Goal: Task Accomplishment & Management: Manage account settings

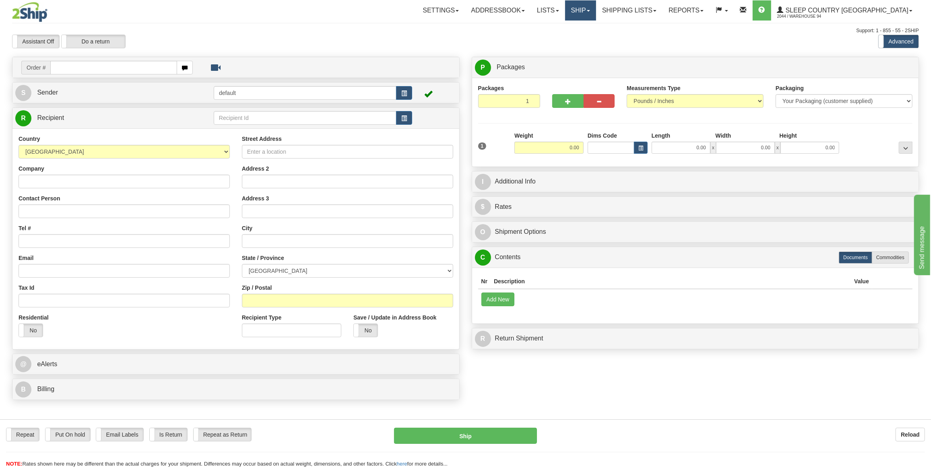
click at [585, 12] on link "Ship" at bounding box center [580, 10] width 31 height 20
click at [585, 35] on span "OnHold / Order Queue" at bounding box center [559, 38] width 57 height 6
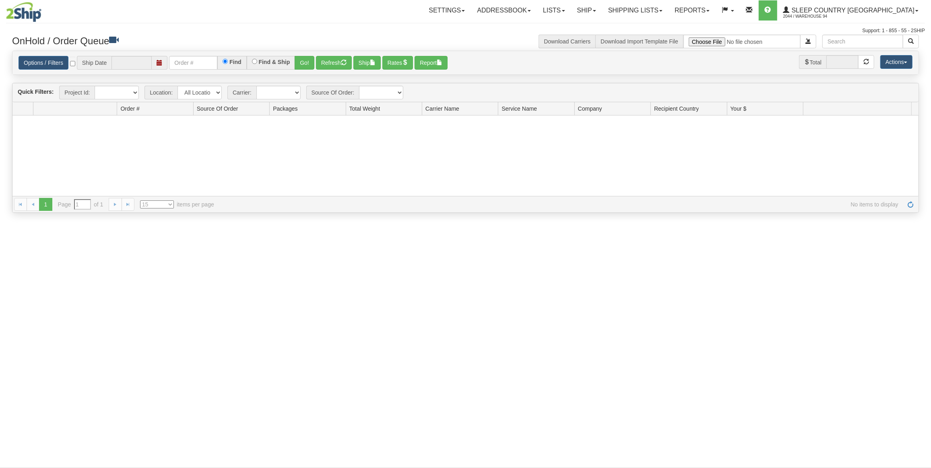
type input "[DATE]"
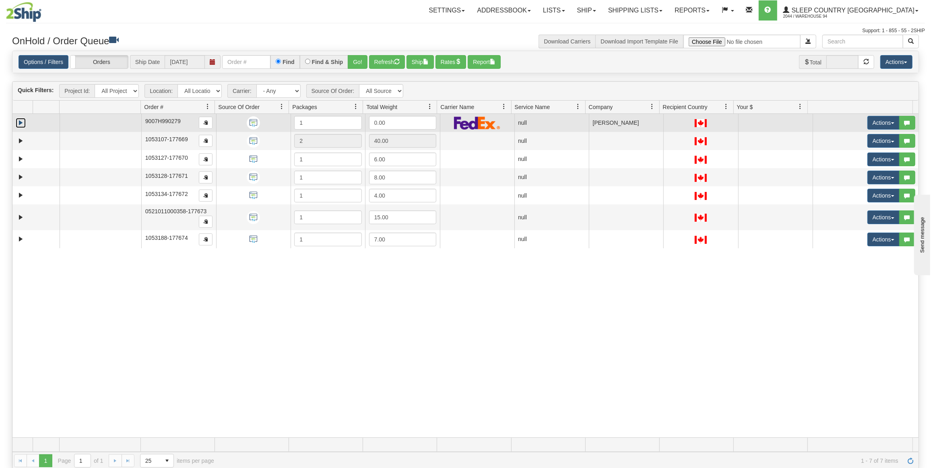
click at [22, 121] on link "Expand" at bounding box center [21, 123] width 10 height 10
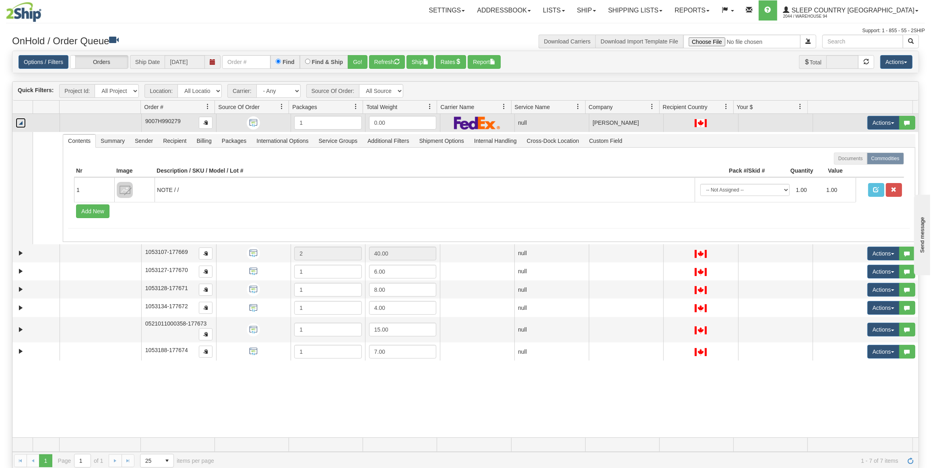
click at [23, 120] on link "Collapse" at bounding box center [21, 123] width 10 height 10
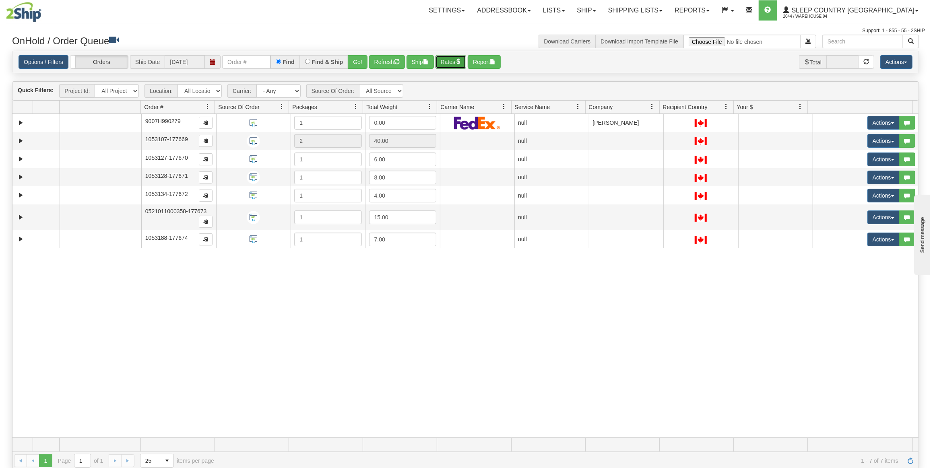
click at [450, 58] on button "Rates" at bounding box center [451, 62] width 31 height 14
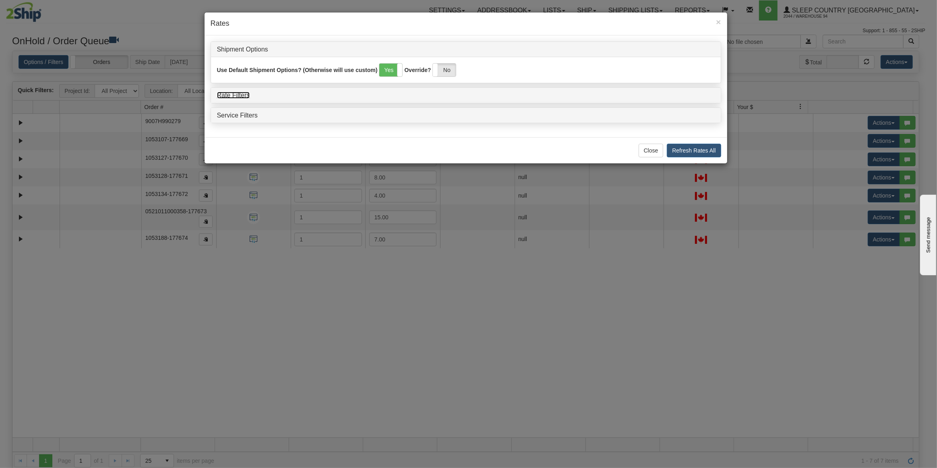
click at [244, 97] on link "Rate Filters" at bounding box center [233, 95] width 33 height 7
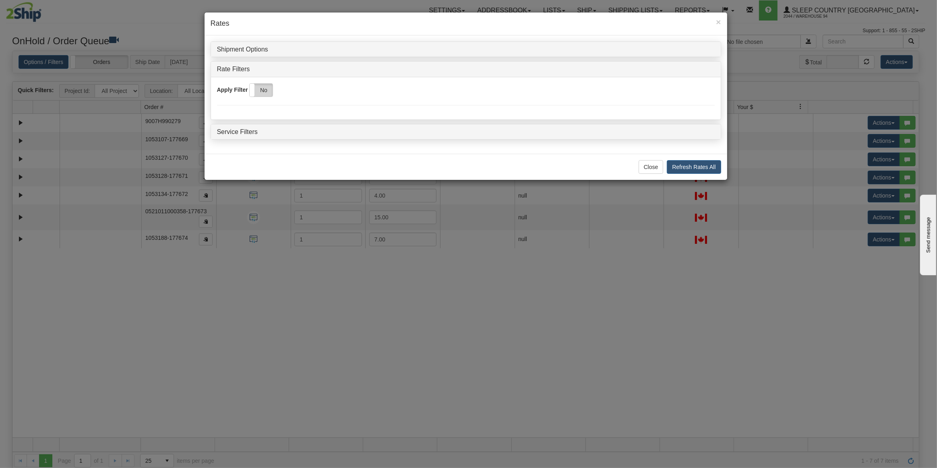
click at [269, 93] on label "No" at bounding box center [261, 90] width 23 height 13
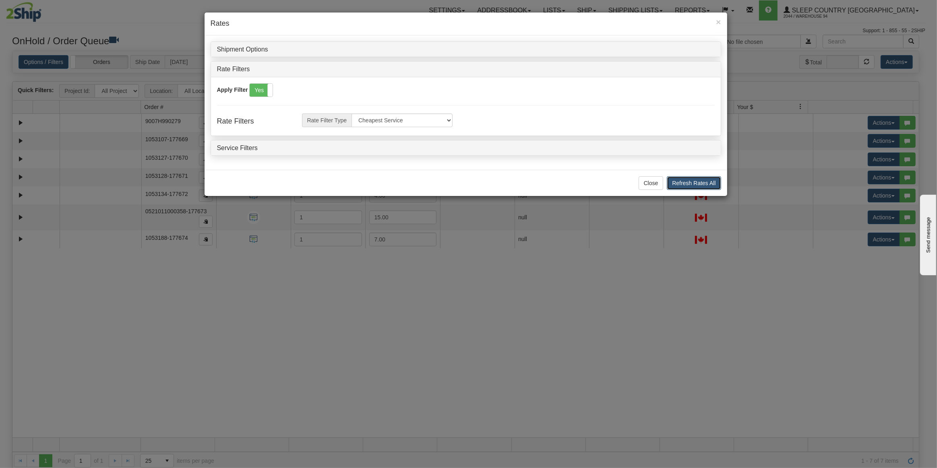
click at [694, 182] on button "Refresh Rates All" at bounding box center [694, 183] width 54 height 14
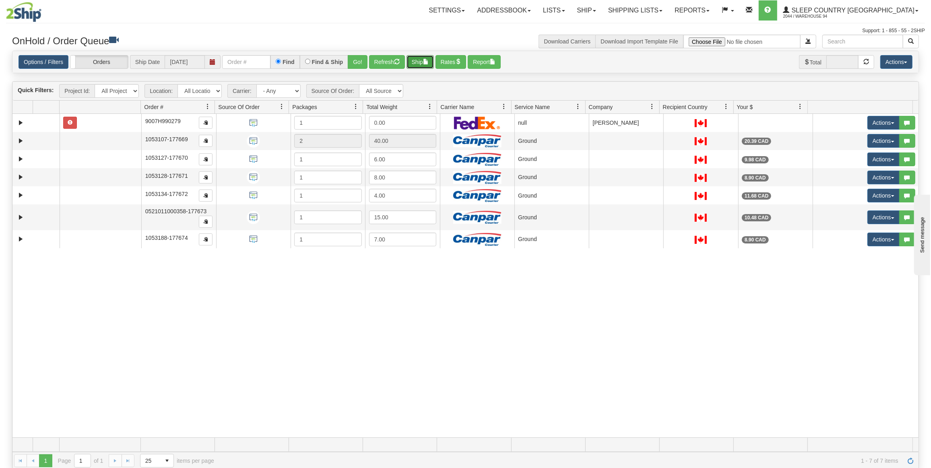
click at [421, 62] on button "Ship" at bounding box center [420, 62] width 27 height 14
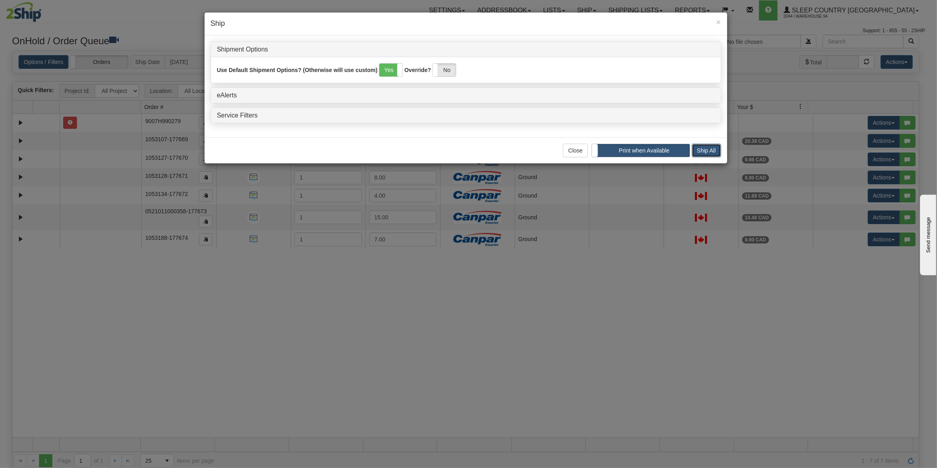
click at [699, 150] on button "Ship All" at bounding box center [706, 151] width 29 height 14
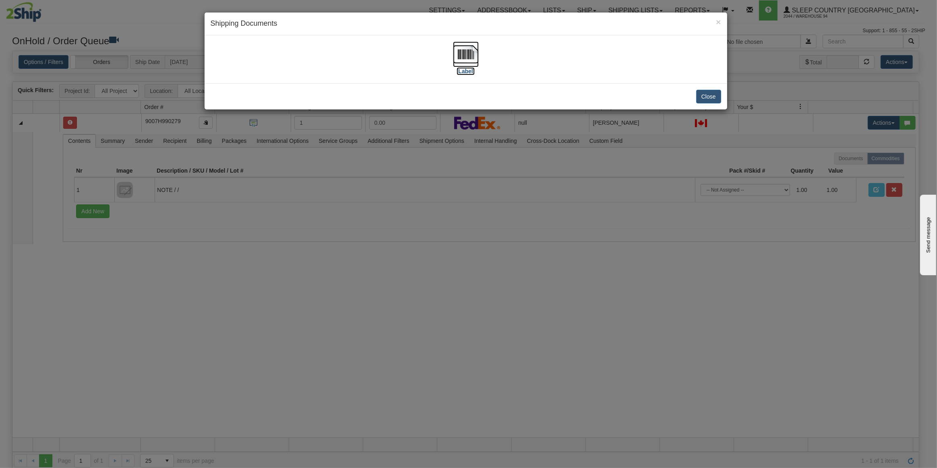
click at [466, 55] on img at bounding box center [466, 54] width 26 height 26
drag, startPoint x: 707, startPoint y: 95, endPoint x: 703, endPoint y: 107, distance: 12.6
click at [706, 95] on button "Close" at bounding box center [708, 97] width 25 height 14
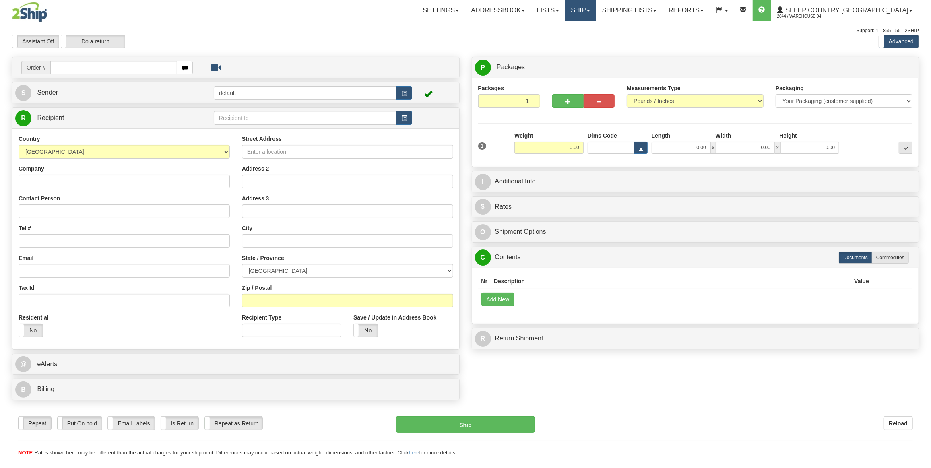
click at [596, 16] on link "Ship" at bounding box center [580, 10] width 31 height 20
click at [568, 35] on link "OnHold / Order Queue" at bounding box center [559, 38] width 73 height 10
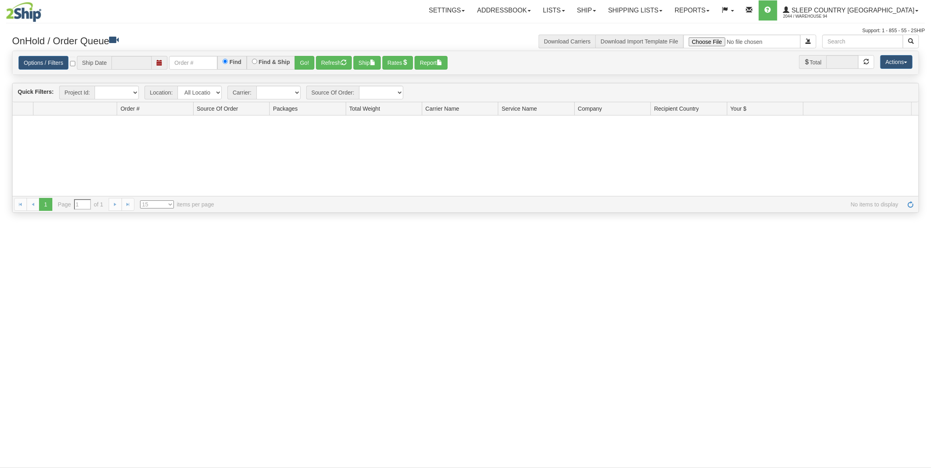
type input "[DATE]"
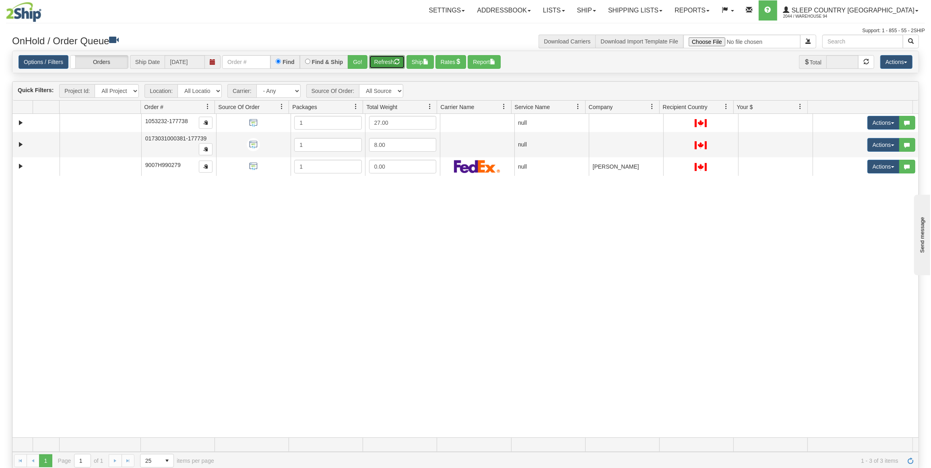
click at [371, 58] on button "Refresh" at bounding box center [387, 62] width 36 height 14
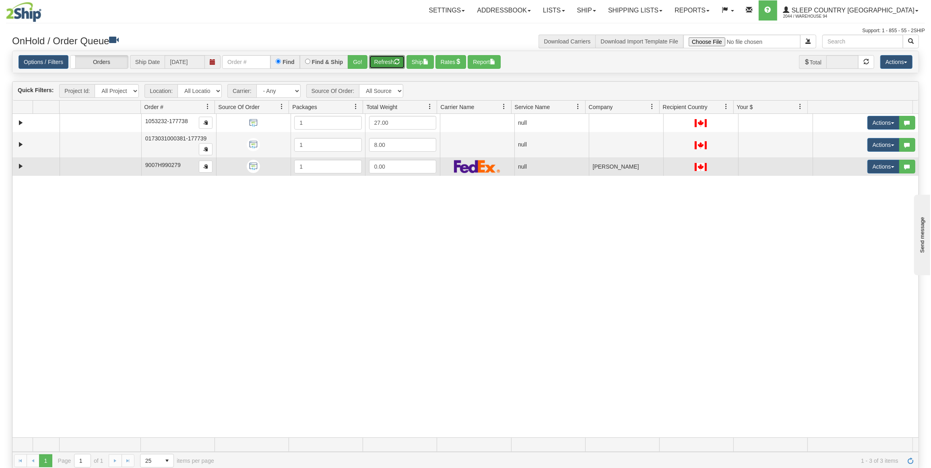
click at [461, 161] on img at bounding box center [477, 166] width 46 height 13
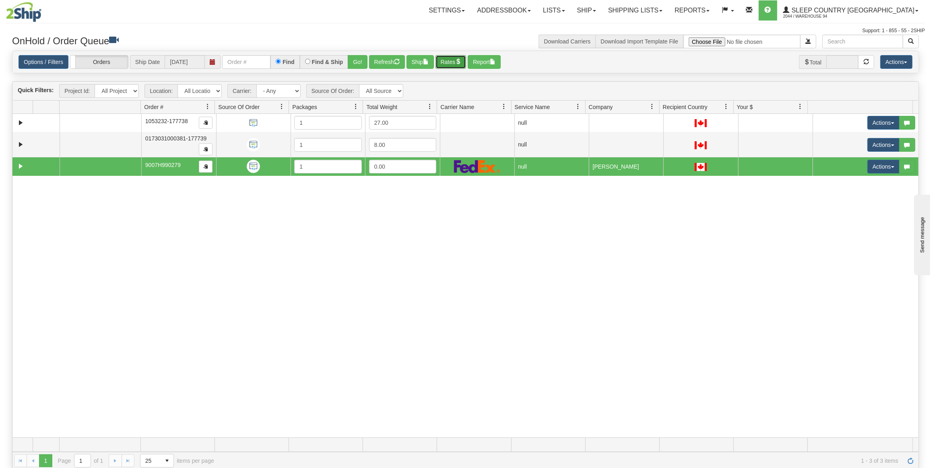
click at [458, 59] on span "button" at bounding box center [458, 62] width 6 height 6
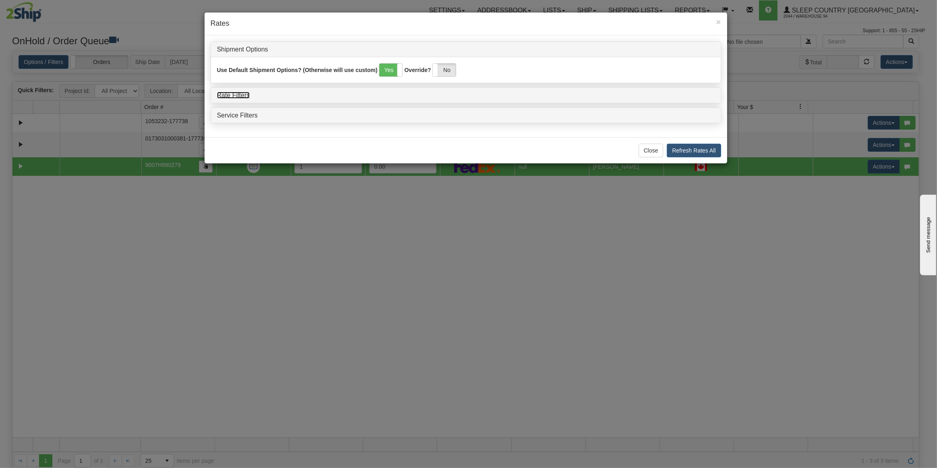
click at [236, 92] on link "Rate Filters" at bounding box center [233, 95] width 33 height 7
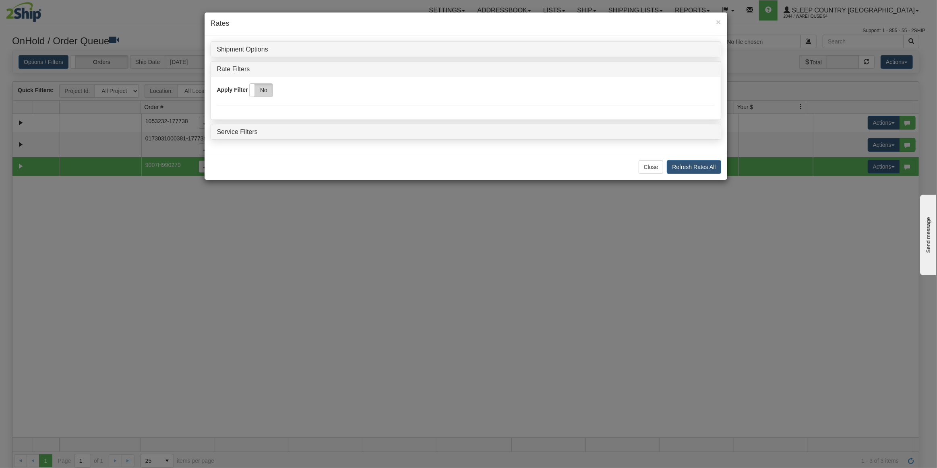
click at [256, 94] on label "No" at bounding box center [261, 90] width 23 height 13
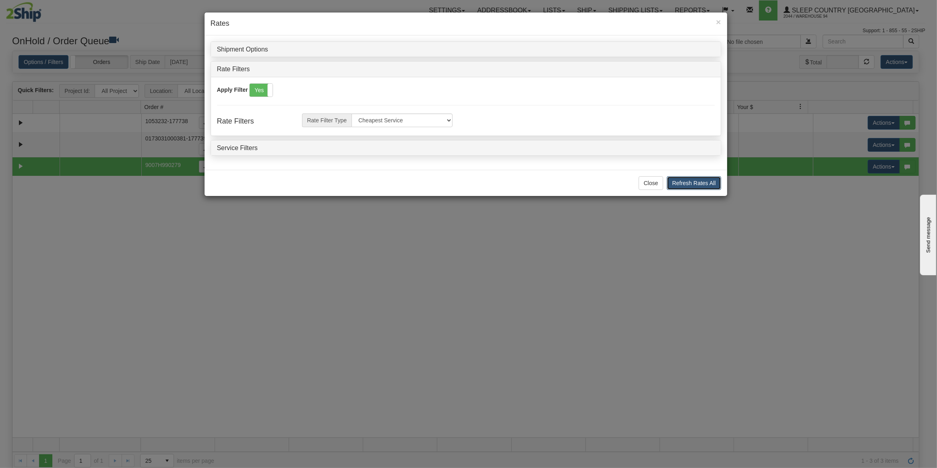
click at [688, 185] on button "Refresh Rates All" at bounding box center [694, 183] width 54 height 14
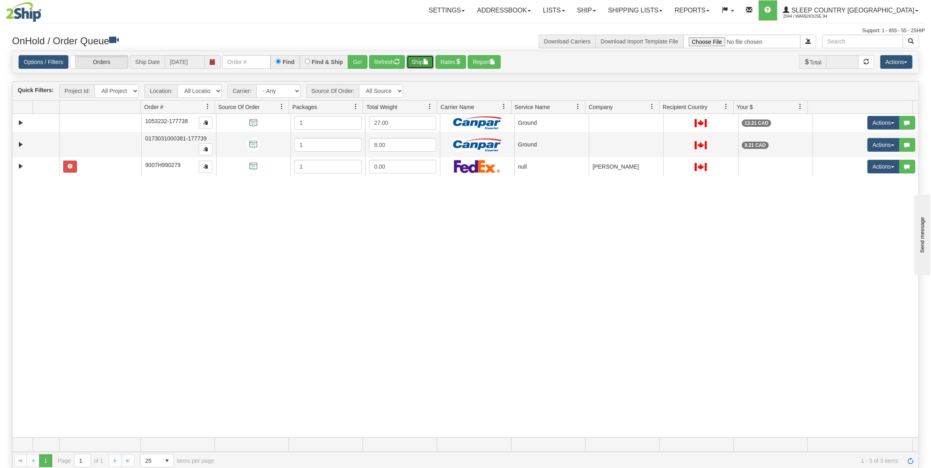
click at [408, 56] on button "Ship" at bounding box center [420, 62] width 27 height 14
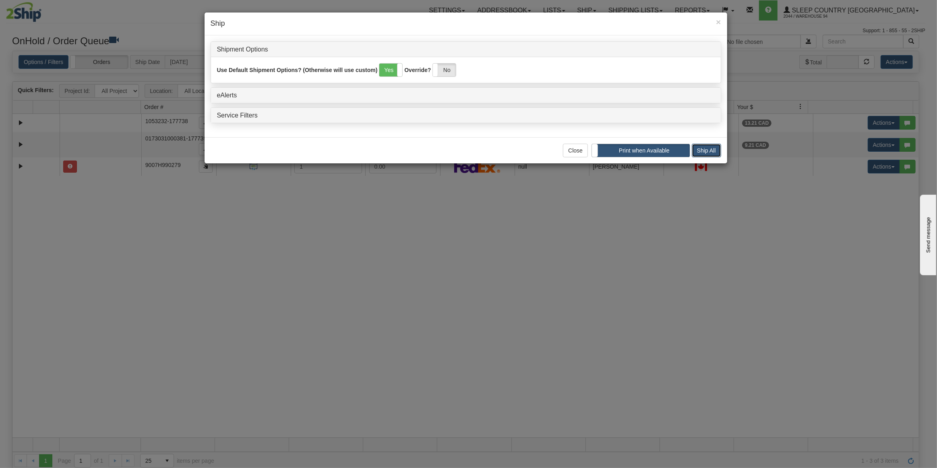
click at [704, 146] on button "Ship All" at bounding box center [706, 151] width 29 height 14
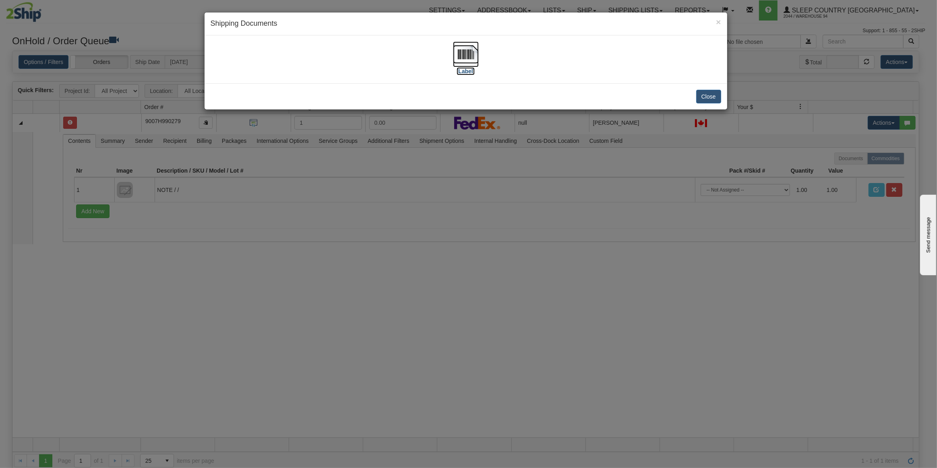
click at [468, 54] on img at bounding box center [466, 54] width 26 height 26
click at [710, 94] on button "Close" at bounding box center [708, 97] width 25 height 14
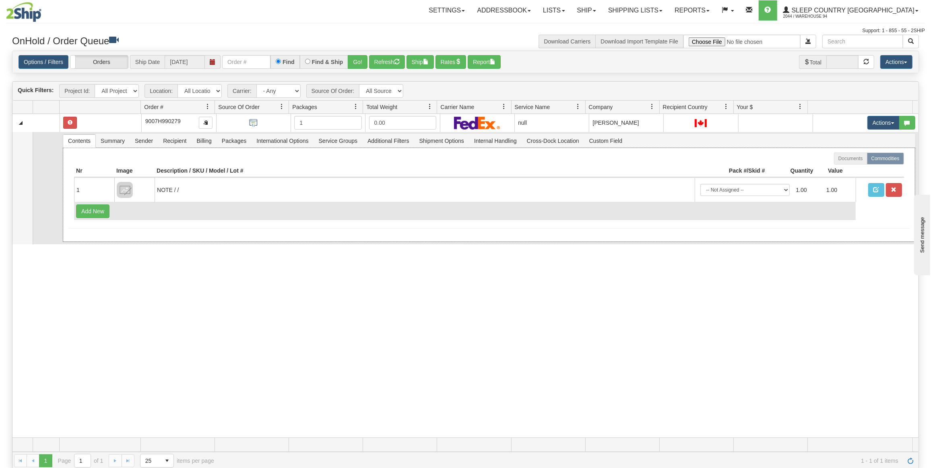
click at [635, 212] on td "Add New" at bounding box center [465, 211] width 782 height 18
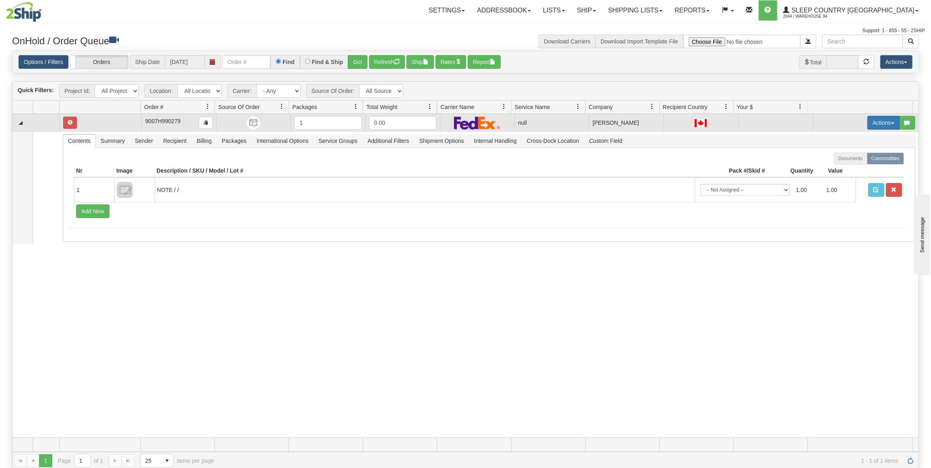
click at [882, 119] on button "Actions" at bounding box center [884, 123] width 32 height 14
click at [852, 179] on span "Delete" at bounding box center [849, 180] width 22 height 6
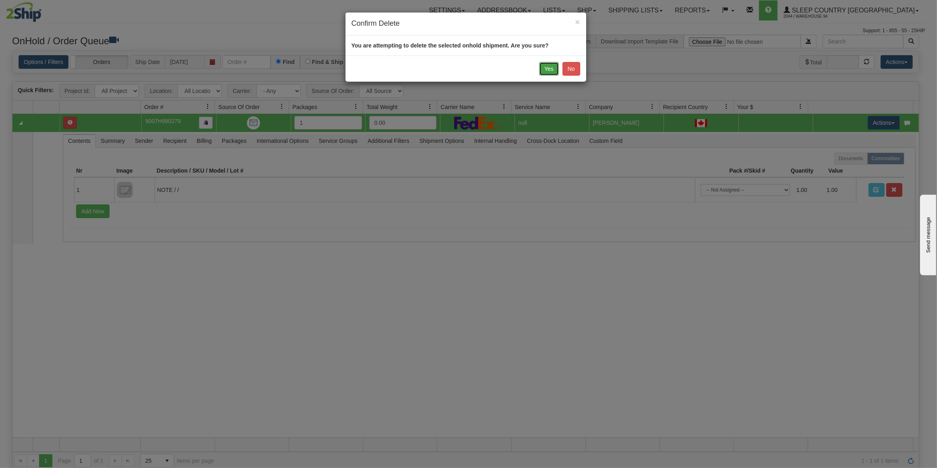
click at [544, 67] on button "Yes" at bounding box center [549, 69] width 20 height 14
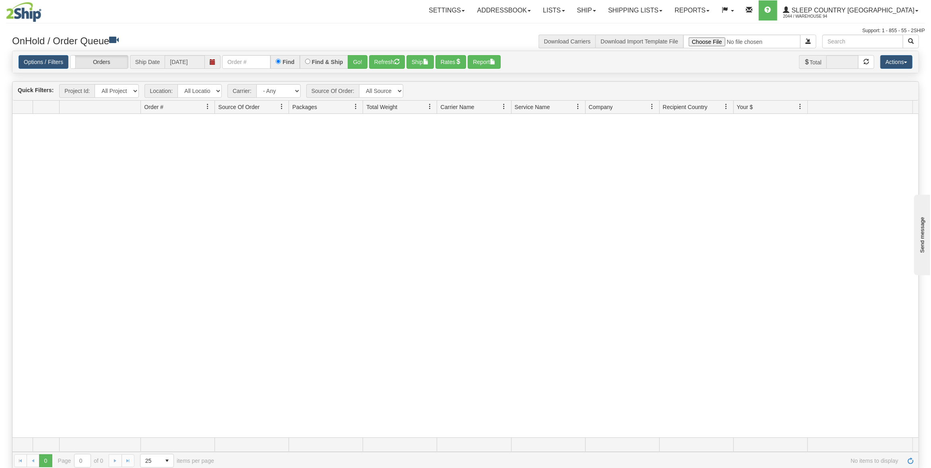
click at [341, 171] on div at bounding box center [465, 276] width 906 height 324
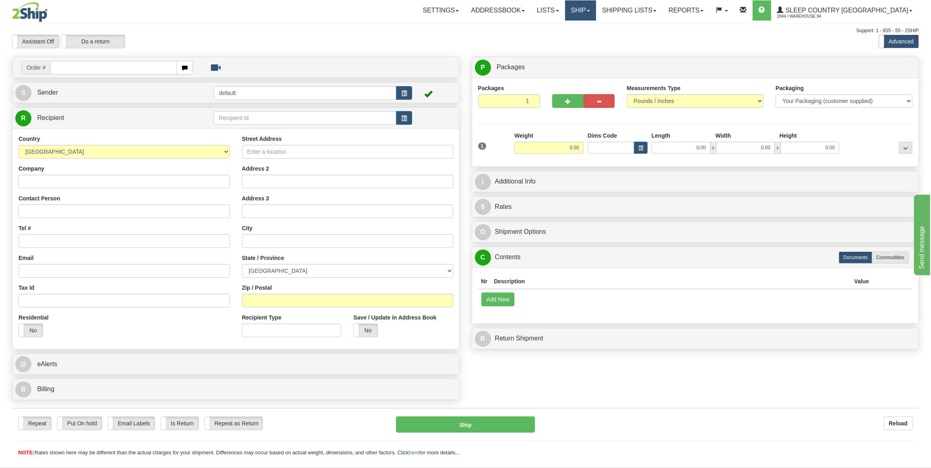
click at [596, 16] on link "Ship" at bounding box center [580, 10] width 31 height 20
click at [588, 36] on span "OnHold / Order Queue" at bounding box center [559, 38] width 57 height 6
